Goal: Register for event/course

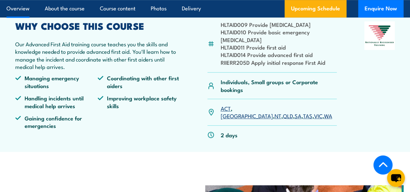
scroll to position [189, 0]
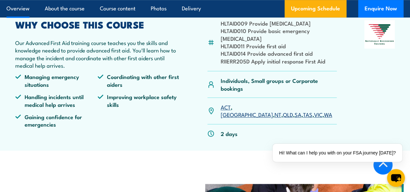
drag, startPoint x: 298, startPoint y: 136, endPoint x: 297, endPoint y: 129, distance: 6.2
click at [314, 118] on link "VIC" at bounding box center [318, 115] width 8 height 8
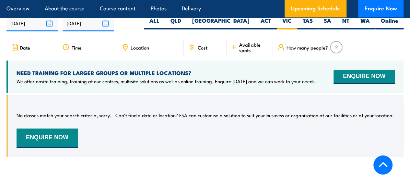
scroll to position [1027, 0]
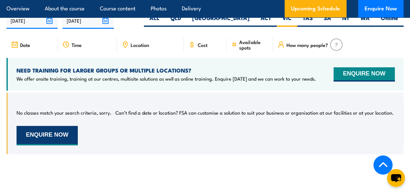
click at [60, 144] on button "ENQUIRE NOW" at bounding box center [47, 135] width 61 height 19
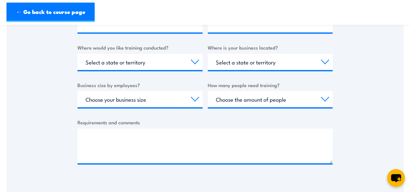
scroll to position [236, 0]
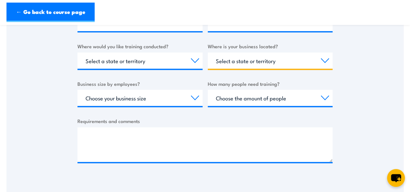
click at [268, 63] on select "Select a state or territory QLD NSW VIC SA ACT WA TAS NT" at bounding box center [270, 61] width 125 height 16
select select "VIC"
click at [208, 53] on select "Select a state or territory [GEOGRAPHIC_DATA] [GEOGRAPHIC_DATA] [GEOGRAPHIC_DAT…" at bounding box center [270, 61] width 125 height 16
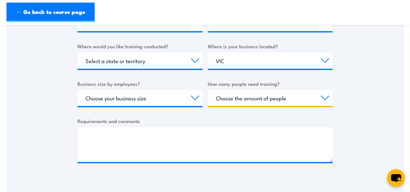
click at [234, 95] on select "Choose the amount of people 1 to 4 5 to 19 20+" at bounding box center [270, 98] width 125 height 16
click at [231, 100] on select "Choose the amount of people 1 to 4 5 to 19 20+" at bounding box center [270, 98] width 125 height 16
click at [156, 109] on div "Business name * First name * Last name * Email address * Phone number * Where w…" at bounding box center [205, 52] width 255 height 244
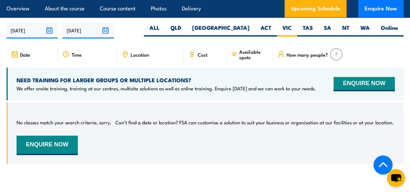
scroll to position [968, 0]
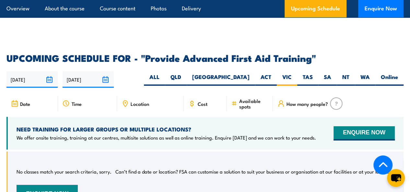
click at [35, 109] on div "Date" at bounding box center [32, 104] width 52 height 16
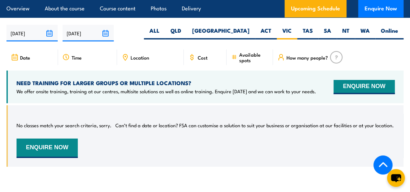
scroll to position [1018, 0]
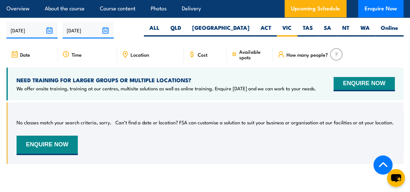
click at [327, 93] on div "NEED TRAINING FOR LARGER GROUPS OR MULTIPLE LOCATIONS? We offer onsite training…" at bounding box center [204, 84] width 397 height 33
click at [342, 91] on button "ENQUIRE NOW" at bounding box center [364, 84] width 61 height 14
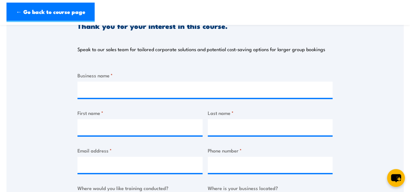
scroll to position [94, 0]
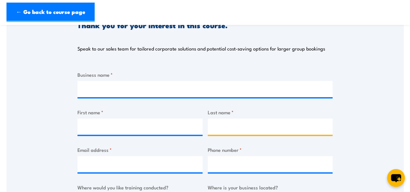
click at [265, 129] on input "Last name *" at bounding box center [270, 127] width 125 height 16
click at [263, 148] on label "Phone number *" at bounding box center [270, 149] width 125 height 7
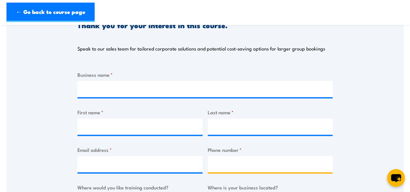
click at [263, 156] on input "Phone number *" at bounding box center [270, 164] width 125 height 16
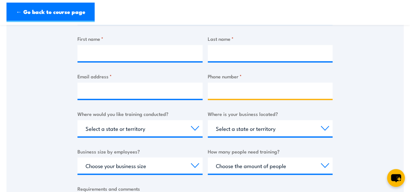
scroll to position [168, 0]
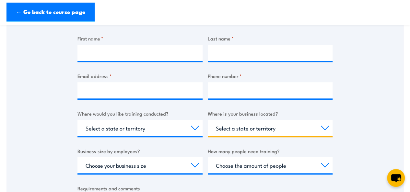
click at [262, 131] on select "Select a state or territory QLD NSW VIC SA ACT WA TAS NT" at bounding box center [270, 128] width 125 height 16
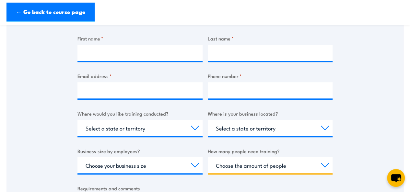
click at [259, 159] on select "Choose the amount of people 1 to 4 5 to 19 20+" at bounding box center [270, 165] width 125 height 16
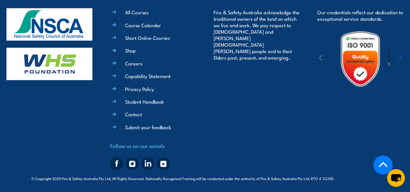
scroll to position [1712, 0]
